Goal: Task Accomplishment & Management: Use online tool/utility

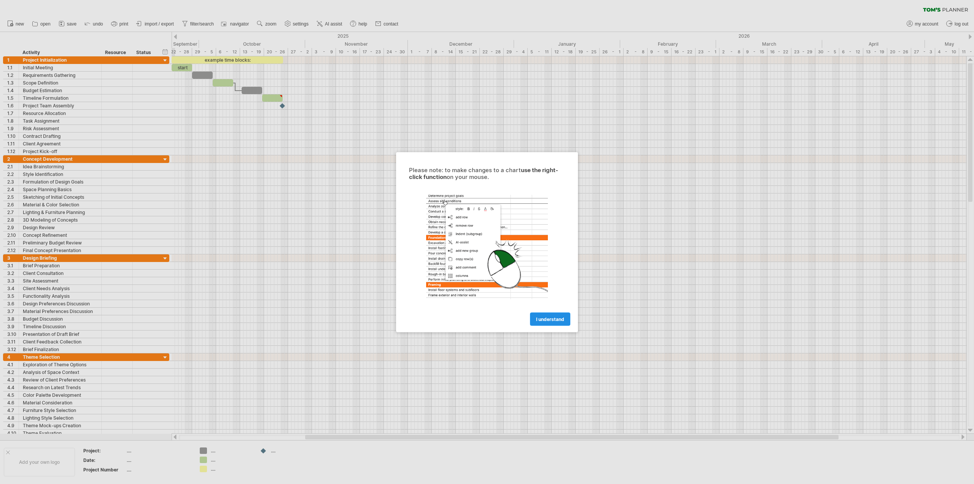
click at [549, 320] on span "I understand" at bounding box center [550, 319] width 28 height 6
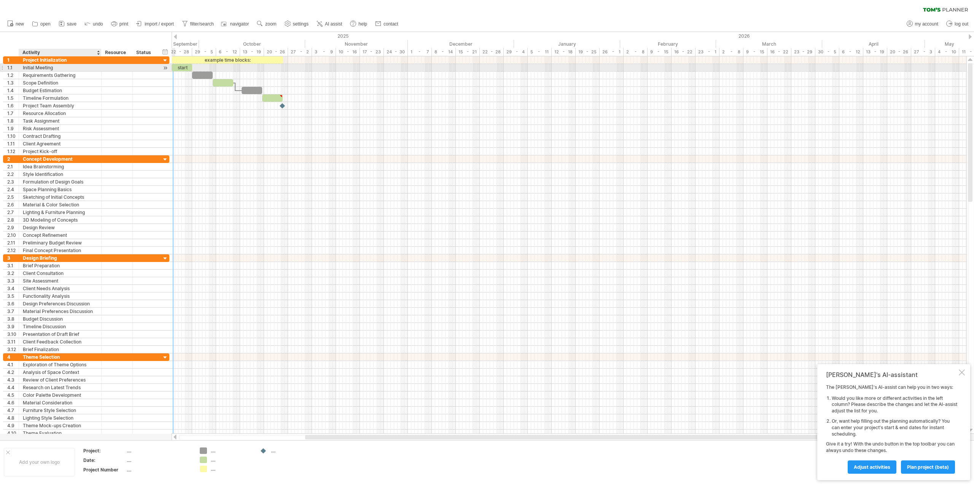
click at [52, 69] on div "Initial Meeting" at bounding box center [60, 67] width 75 height 7
click at [54, 67] on input "**********" at bounding box center [60, 67] width 75 height 7
click at [164, 68] on div at bounding box center [165, 68] width 7 height 8
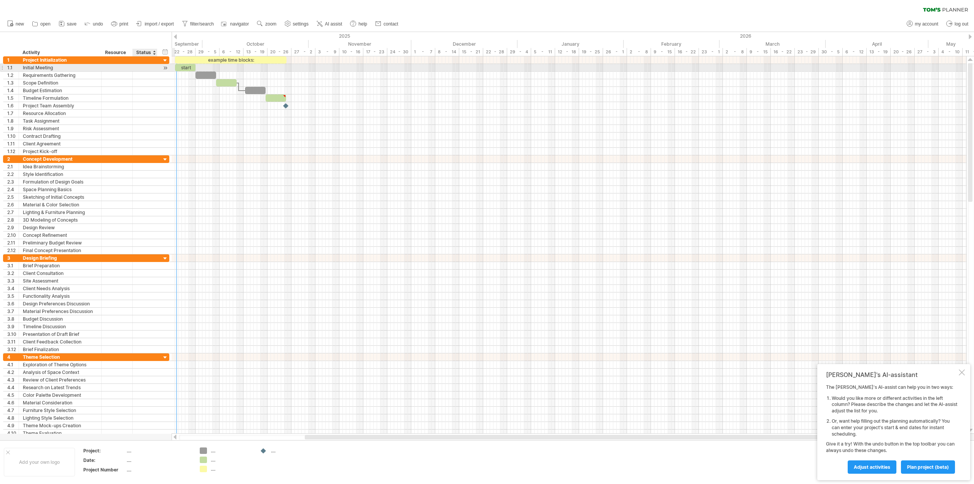
click at [167, 68] on div at bounding box center [165, 68] width 7 height 8
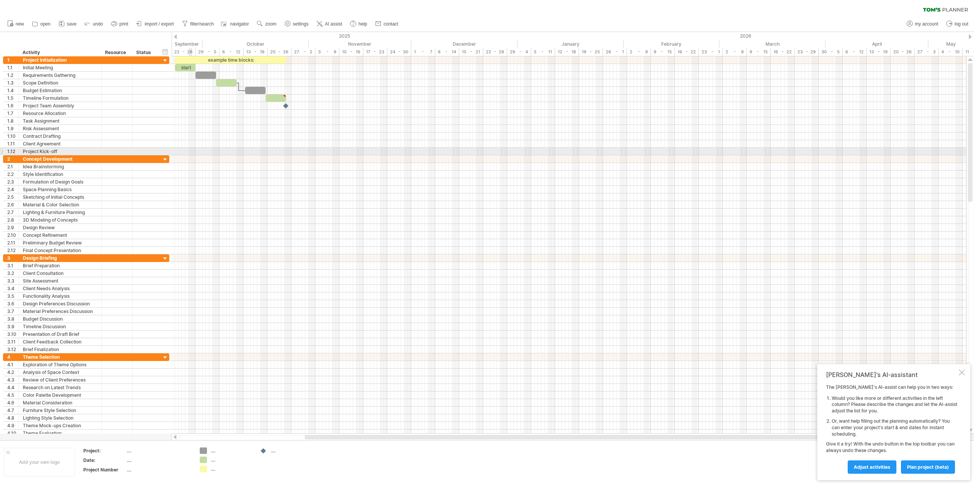
click at [189, 154] on div at bounding box center [569, 152] width 795 height 8
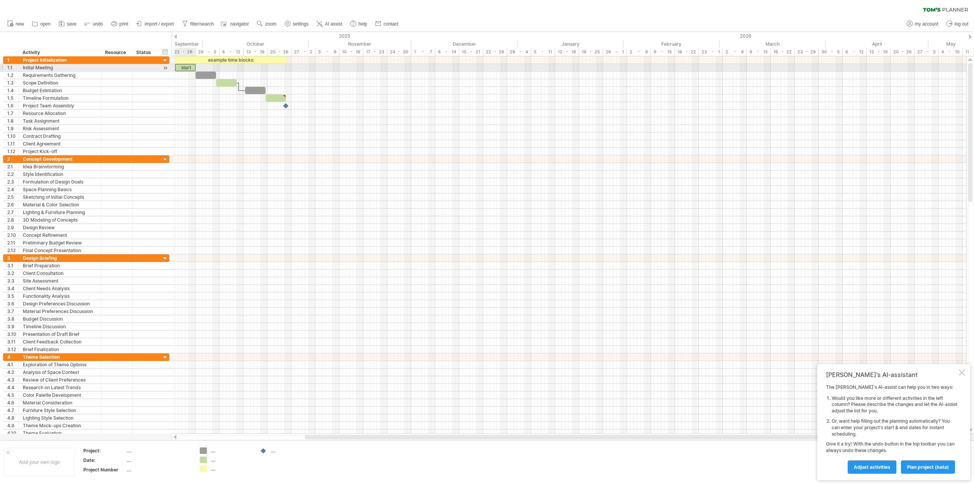
click at [186, 67] on div "start" at bounding box center [185, 67] width 21 height 7
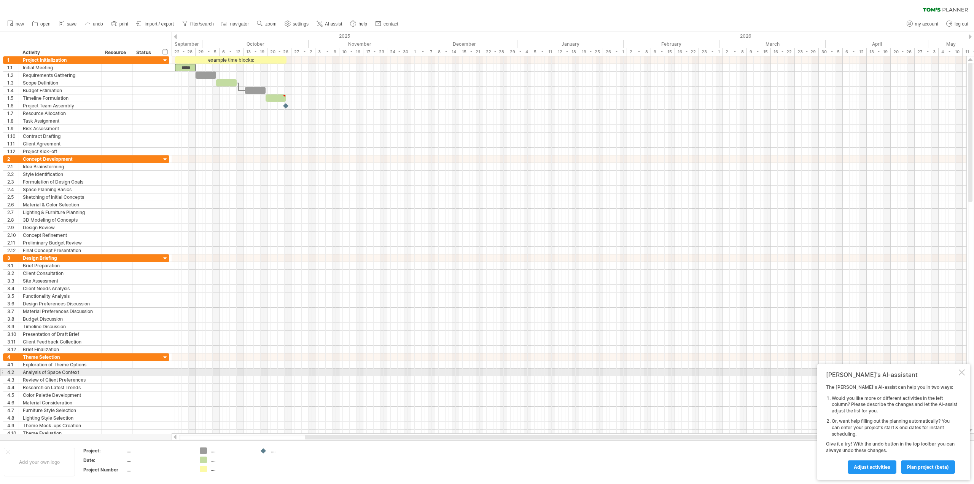
click at [961, 369] on div at bounding box center [962, 372] width 6 height 6
